Goal: Information Seeking & Learning: Understand process/instructions

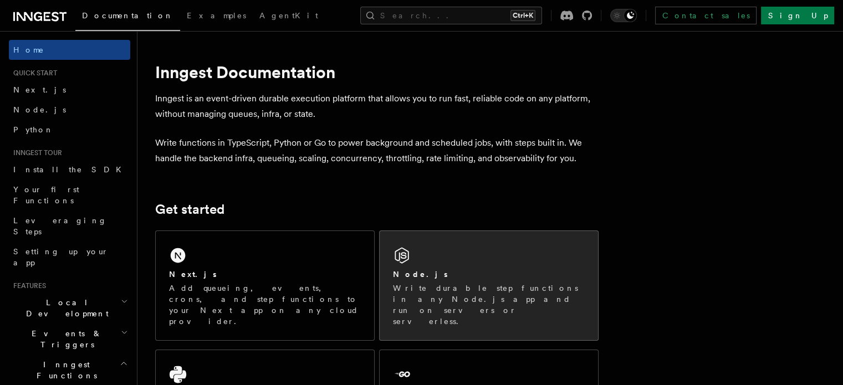
scroll to position [111, 0]
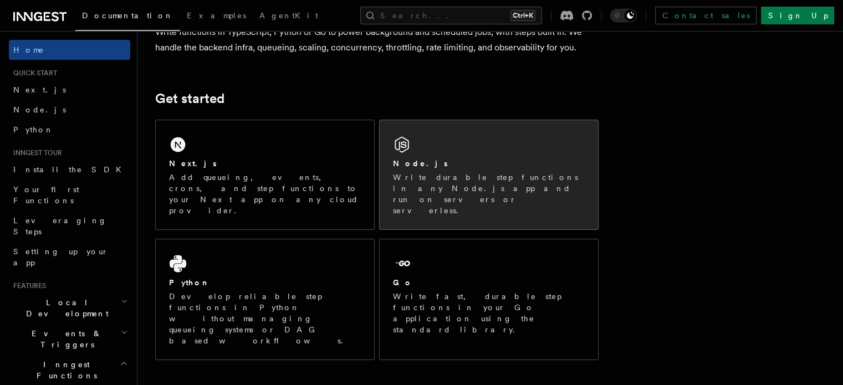
click at [418, 176] on p "Write durable step functions in any Node.js app and run on servers or serverles…" at bounding box center [489, 194] width 192 height 44
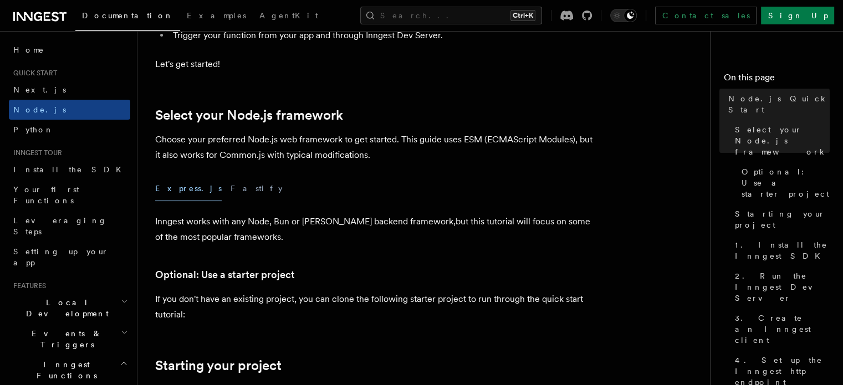
scroll to position [222, 0]
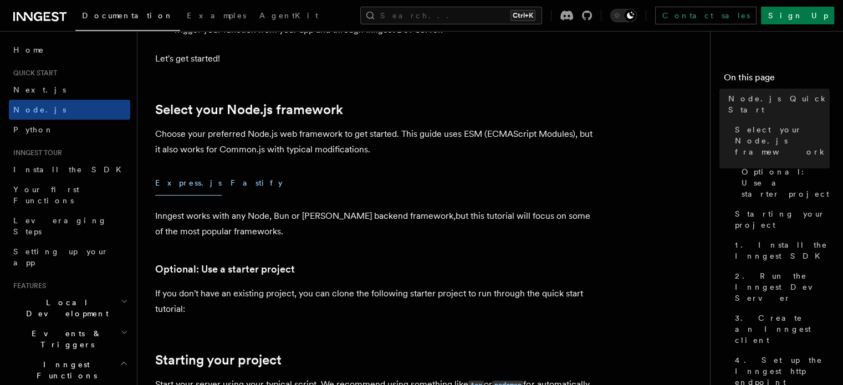
click at [231, 186] on button "Fastify" at bounding box center [257, 183] width 52 height 25
click at [177, 186] on button "Express.js" at bounding box center [188, 183] width 66 height 25
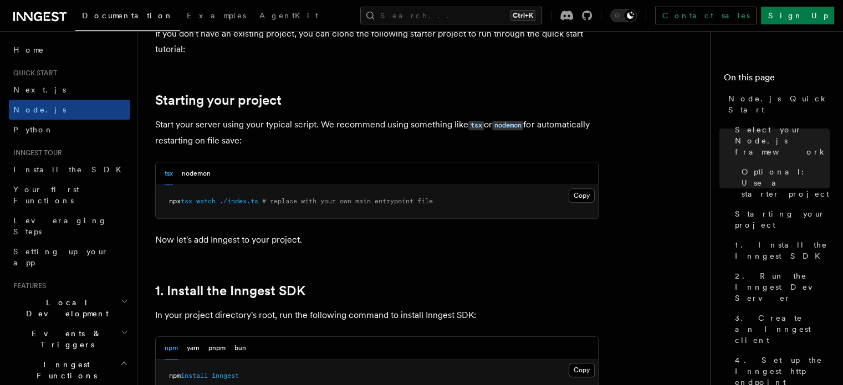
scroll to position [499, 0]
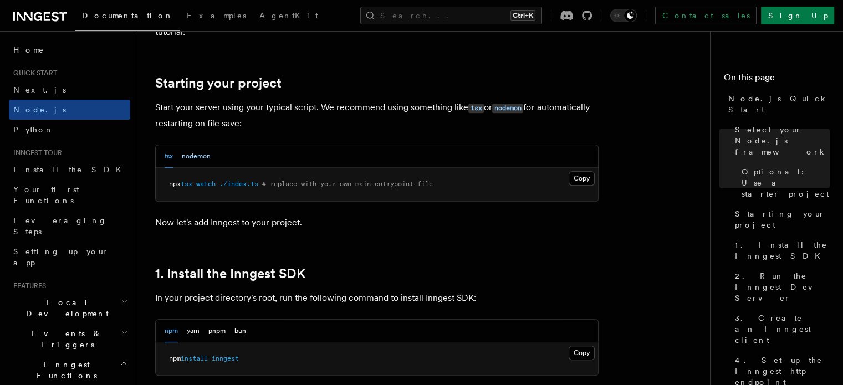
click at [209, 160] on button "nodemon" at bounding box center [196, 156] width 29 height 23
click at [174, 161] on div "tsx nodemon" at bounding box center [188, 156] width 46 height 23
click at [164, 157] on div "tsx nodemon" at bounding box center [377, 156] width 442 height 23
click at [173, 157] on button "tsx" at bounding box center [169, 156] width 8 height 23
click at [169, 155] on button "tsx" at bounding box center [169, 156] width 8 height 23
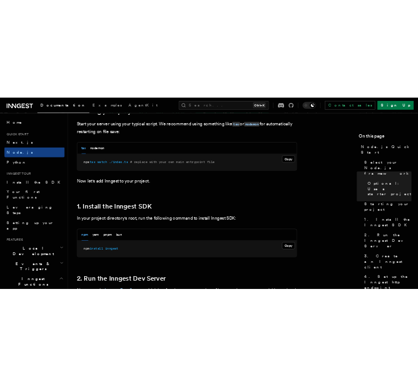
scroll to position [610, 0]
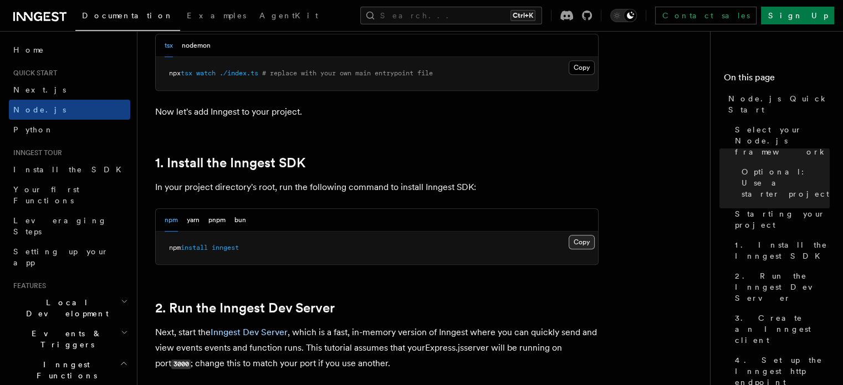
click at [576, 237] on button "Copy Copied" at bounding box center [582, 242] width 26 height 14
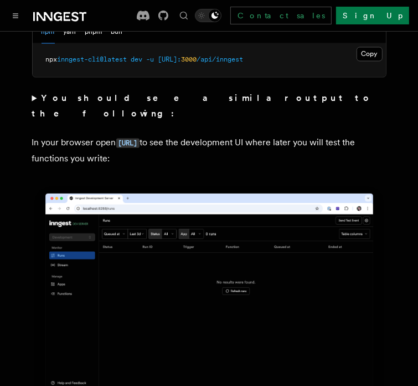
scroll to position [997, 0]
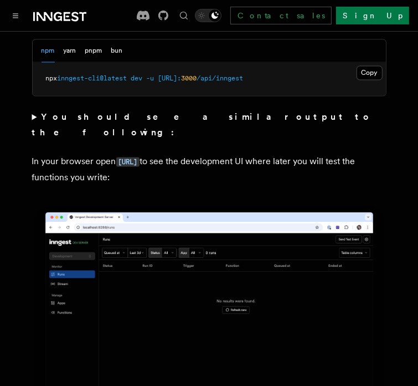
click at [32, 117] on summary "You should see a similar output to the following:" at bounding box center [209, 125] width 355 height 31
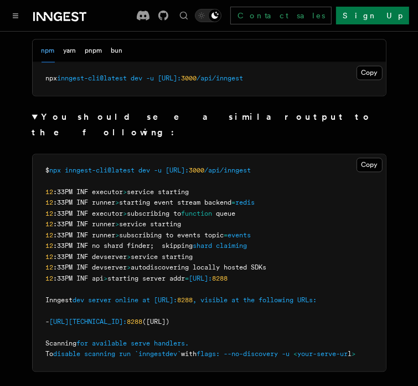
click at [32, 117] on summary "You should see a similar output to the following:" at bounding box center [209, 125] width 355 height 31
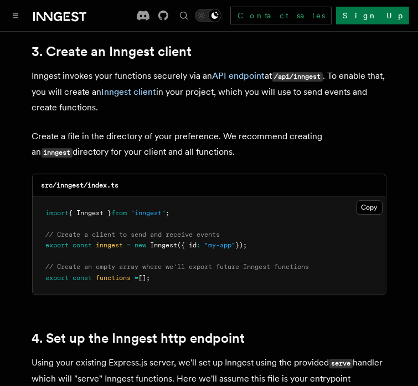
scroll to position [1441, 0]
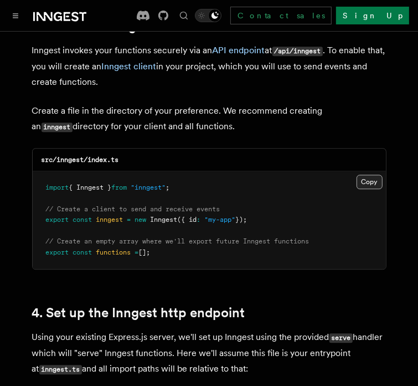
click at [367, 175] on button "Copy Copied" at bounding box center [370, 182] width 26 height 14
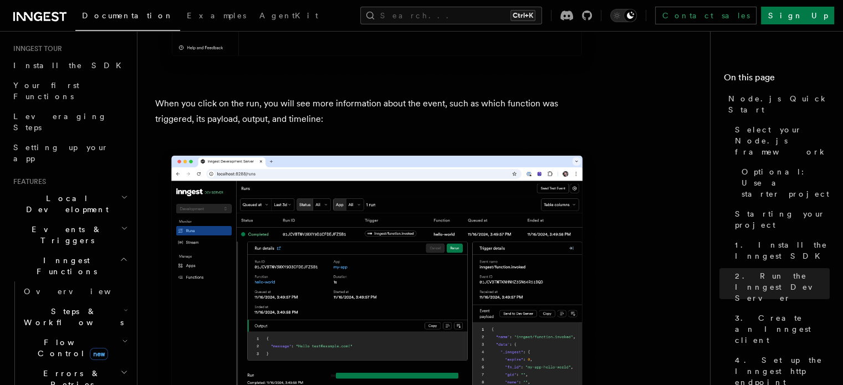
scroll to position [111, 0]
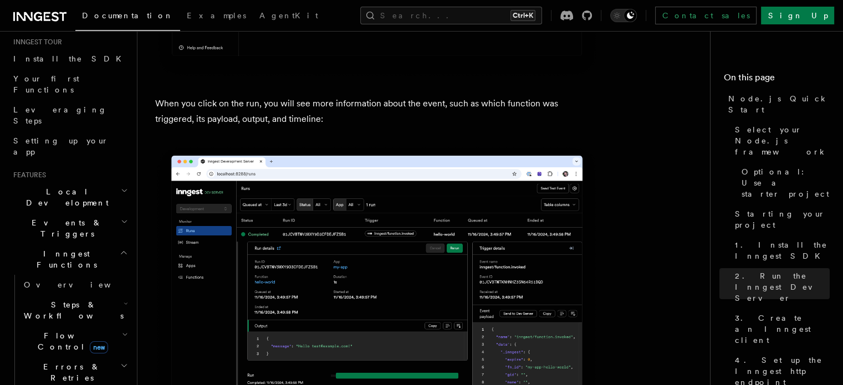
click at [79, 213] on h2 "Events & Triggers" at bounding box center [69, 228] width 121 height 31
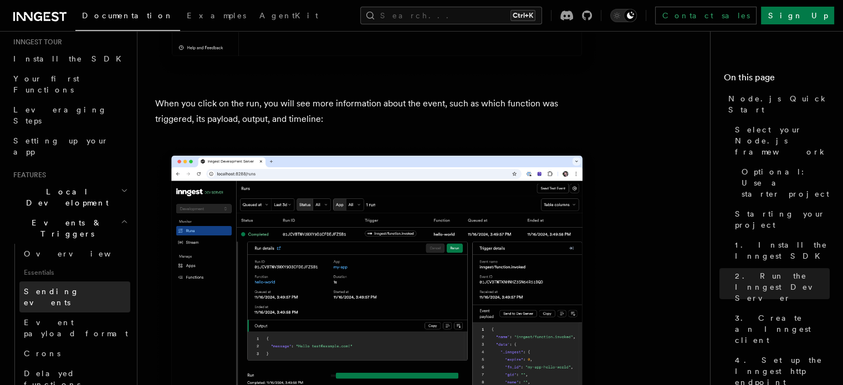
click at [85, 281] on link "Sending events" at bounding box center [74, 296] width 111 height 31
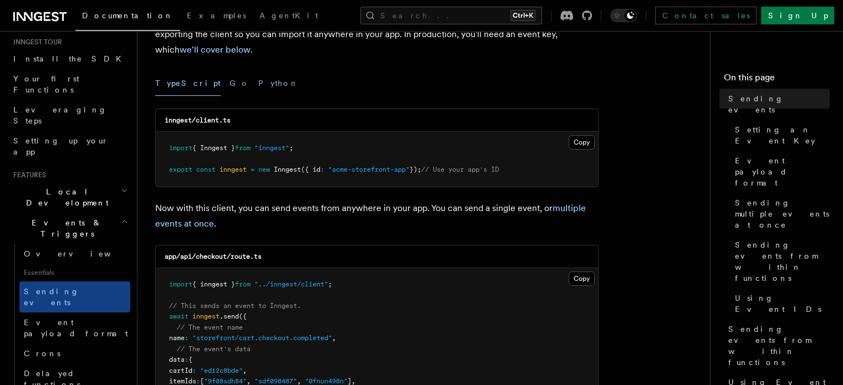
scroll to position [222, 0]
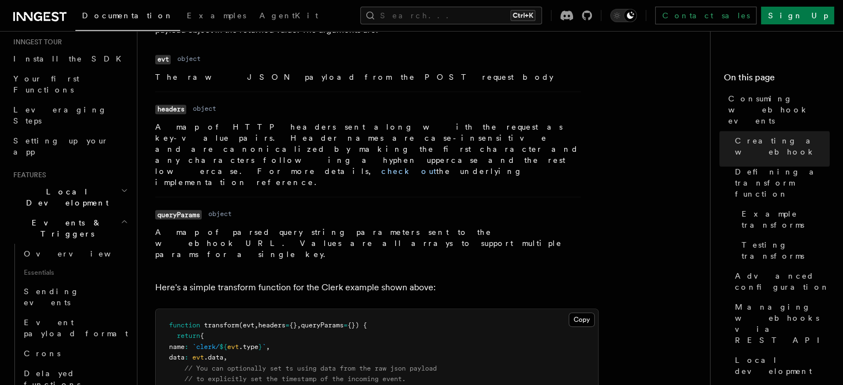
scroll to position [1053, 0]
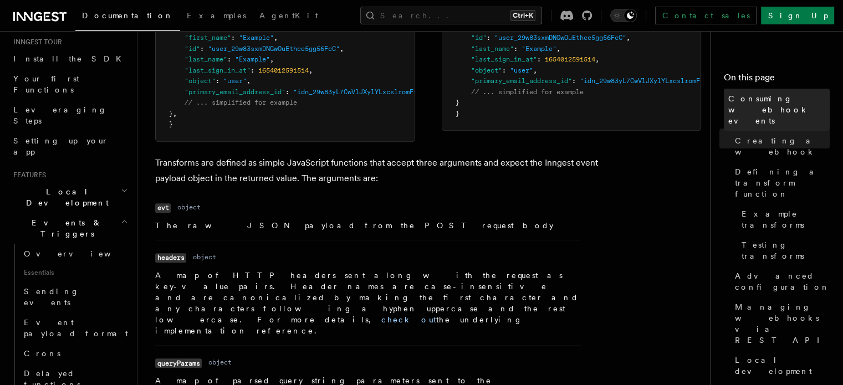
click at [728, 96] on span "Consuming webhook events" at bounding box center [778, 109] width 101 height 33
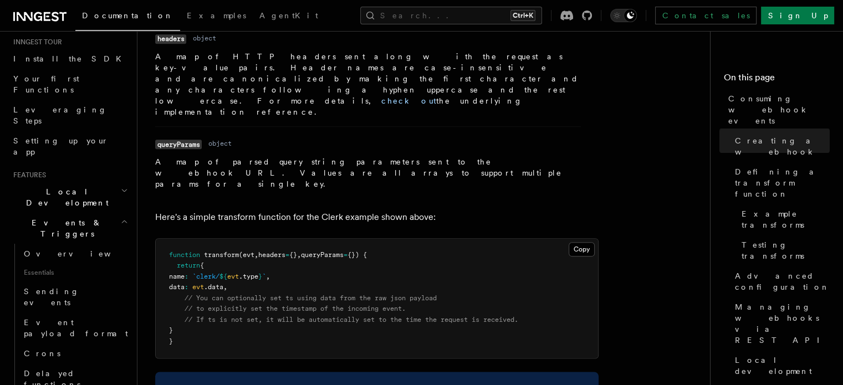
scroll to position [1385, 0]
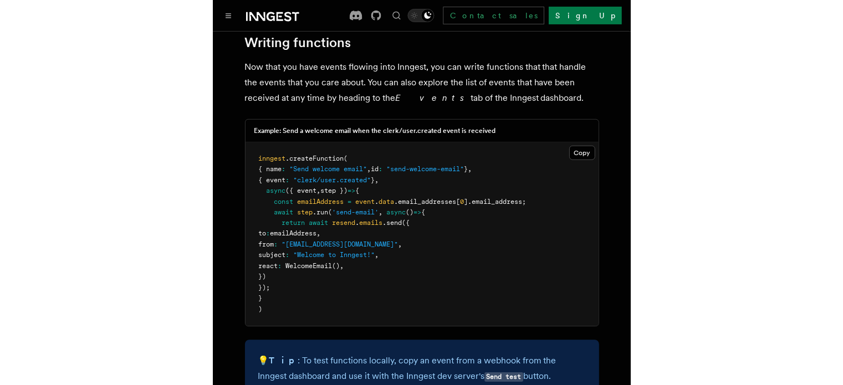
scroll to position [3179, 0]
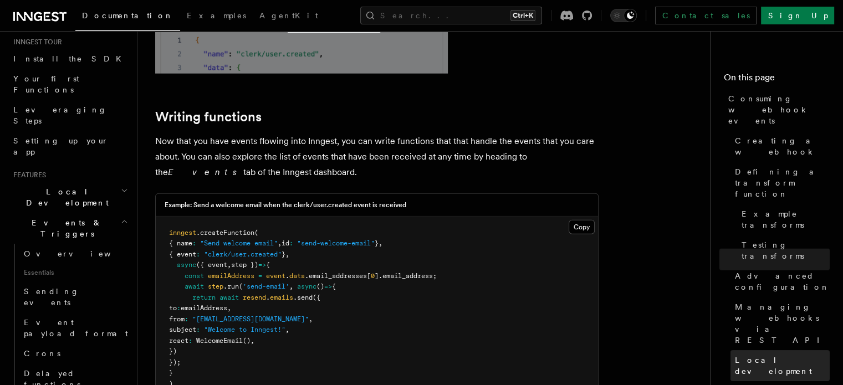
scroll to position [2791, 0]
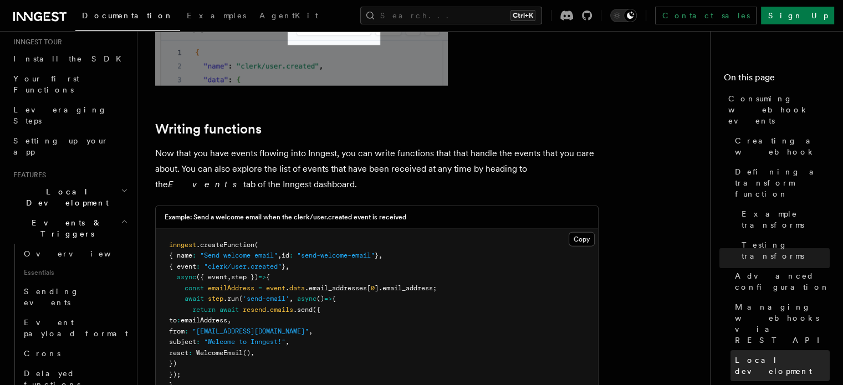
click at [735, 350] on link "Local development" at bounding box center [779, 365] width 99 height 31
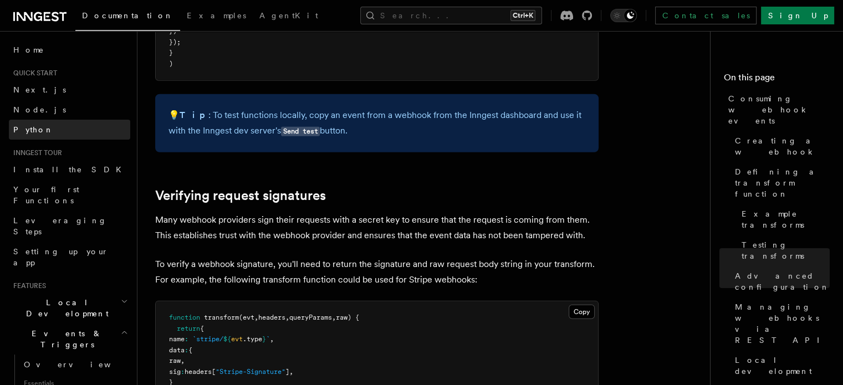
scroll to position [2902, 0]
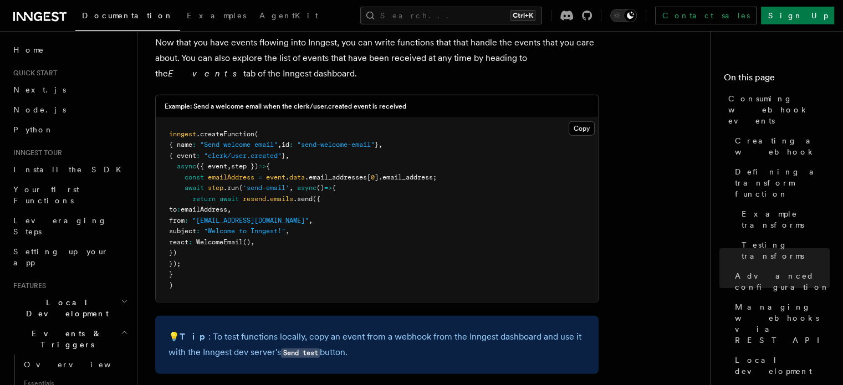
click at [45, 70] on span "Quick start" at bounding box center [33, 73] width 48 height 9
click at [50, 78] on li "Quick start Next.js Node.js Python" at bounding box center [69, 104] width 121 height 71
click at [47, 92] on link "Next.js" at bounding box center [69, 90] width 121 height 20
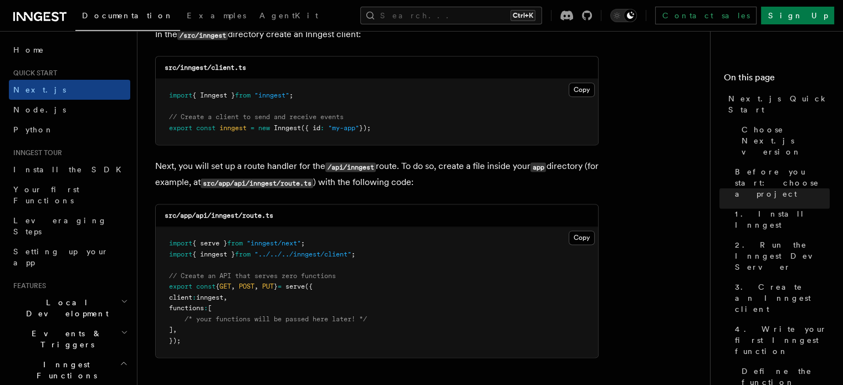
scroll to position [1330, 0]
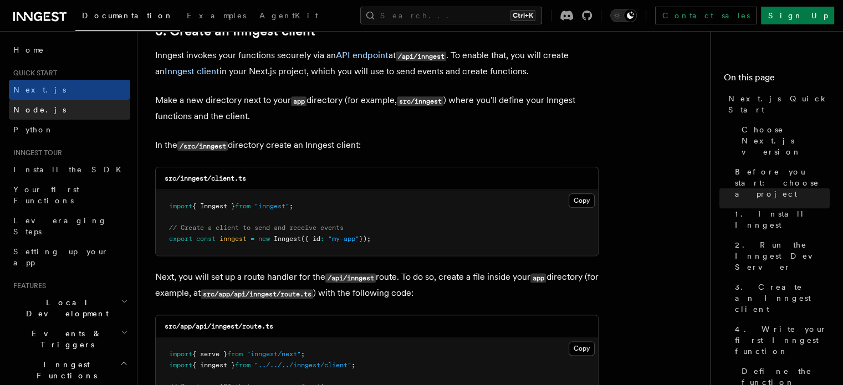
click at [71, 101] on link "Node.js" at bounding box center [69, 110] width 121 height 20
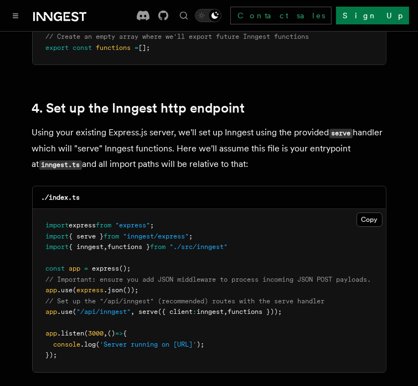
scroll to position [1662, 0]
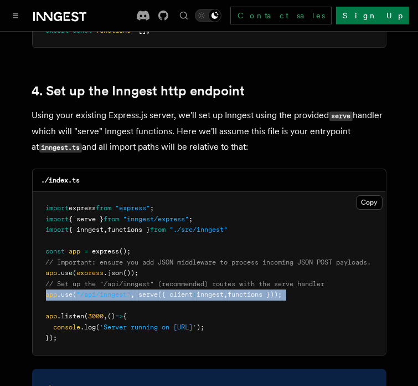
drag, startPoint x: 42, startPoint y: 283, endPoint x: 296, endPoint y: 288, distance: 254.9
click at [296, 288] on pre "import express from "express" ; import { serve } from "inngest/express" ; impor…" at bounding box center [210, 273] width 354 height 163
copy code "app .use ( "/api/inngest" , serve ({ client : inngest , functions }));"
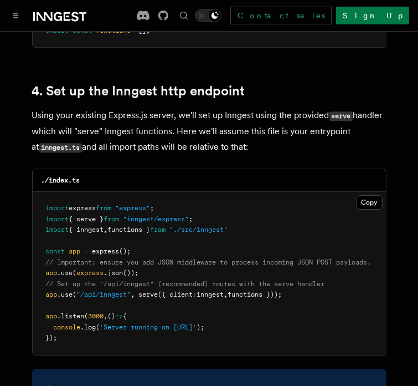
click at [189, 234] on pre "import express from "express" ; import { serve } from "inngest/express" ; impor…" at bounding box center [210, 273] width 354 height 163
drag, startPoint x: 144, startPoint y: 263, endPoint x: 35, endPoint y: 262, distance: 108.6
click at [35, 262] on pre "import express from "express" ; import { serve } from "inngest/express" ; impor…" at bounding box center [210, 273] width 354 height 163
copy span "app .use ( express .json ());"
click at [199, 226] on span ""./src/inngest"" at bounding box center [199, 230] width 58 height 8
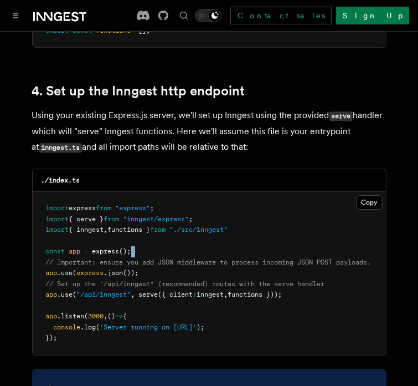
scroll to position [0, 8]
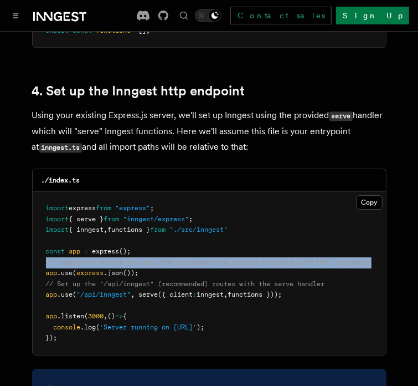
drag, startPoint x: 42, startPoint y: 244, endPoint x: 383, endPoint y: 245, distance: 340.8
click at [383, 245] on pre "import express from "express" ; import { serve } from "inngest/express" ; impor…" at bounding box center [210, 273] width 354 height 163
copy span "// Important: ensure you add JSON middleware to process incoming JSON POST payl…"
click at [246, 224] on pre "import express from "express" ; import { serve } from "inngest/express" ; impor…" at bounding box center [210, 273] width 354 height 163
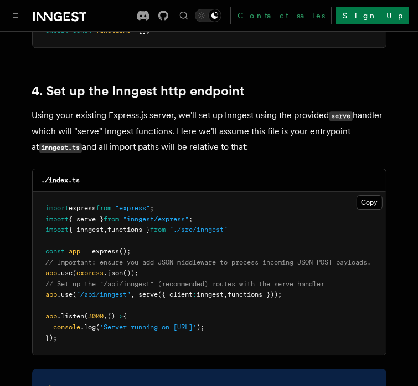
scroll to position [0, 0]
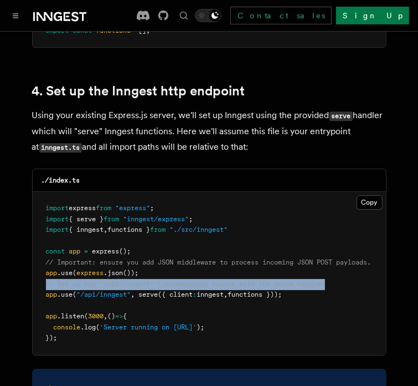
drag, startPoint x: 44, startPoint y: 272, endPoint x: 341, endPoint y: 268, distance: 297.0
click at [341, 268] on pre "import express from "express" ; import { serve } from "inngest/express" ; impor…" at bounding box center [210, 273] width 354 height 163
copy span "// Set up the "/api/inngest" (recommended) routes with the serve handler"
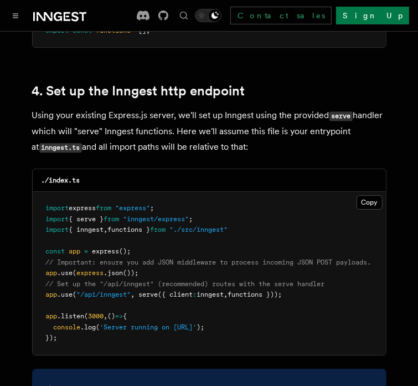
click at [253, 232] on pre "import express from "express" ; import { serve } from "inngest/express" ; impor…" at bounding box center [210, 273] width 354 height 163
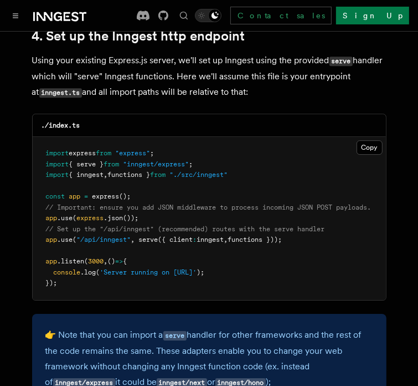
scroll to position [1718, 0]
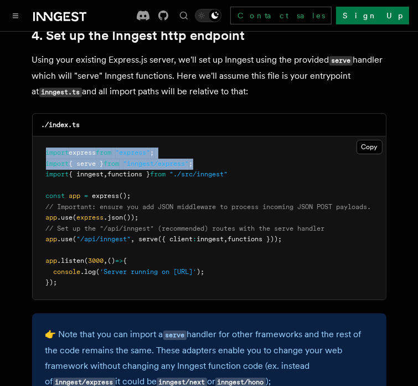
drag, startPoint x: 217, startPoint y: 145, endPoint x: 37, endPoint y: 144, distance: 180.1
click at [37, 144] on pre "import express from "express" ; import { serve } from "inngest/express" ; impor…" at bounding box center [210, 217] width 354 height 163
drag, startPoint x: 44, startPoint y: 147, endPoint x: 219, endPoint y: 152, distance: 175.7
click at [219, 152] on pre "import express from "express" ; import { serve } from "inngest/express" ; impor…" at bounding box center [210, 217] width 354 height 163
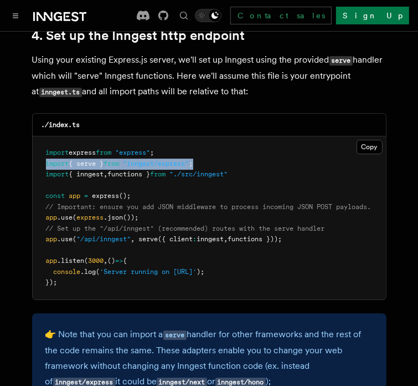
copy span "import { serve } from "inngest/express" ;"
